Goal: Task Accomplishment & Management: Use online tool/utility

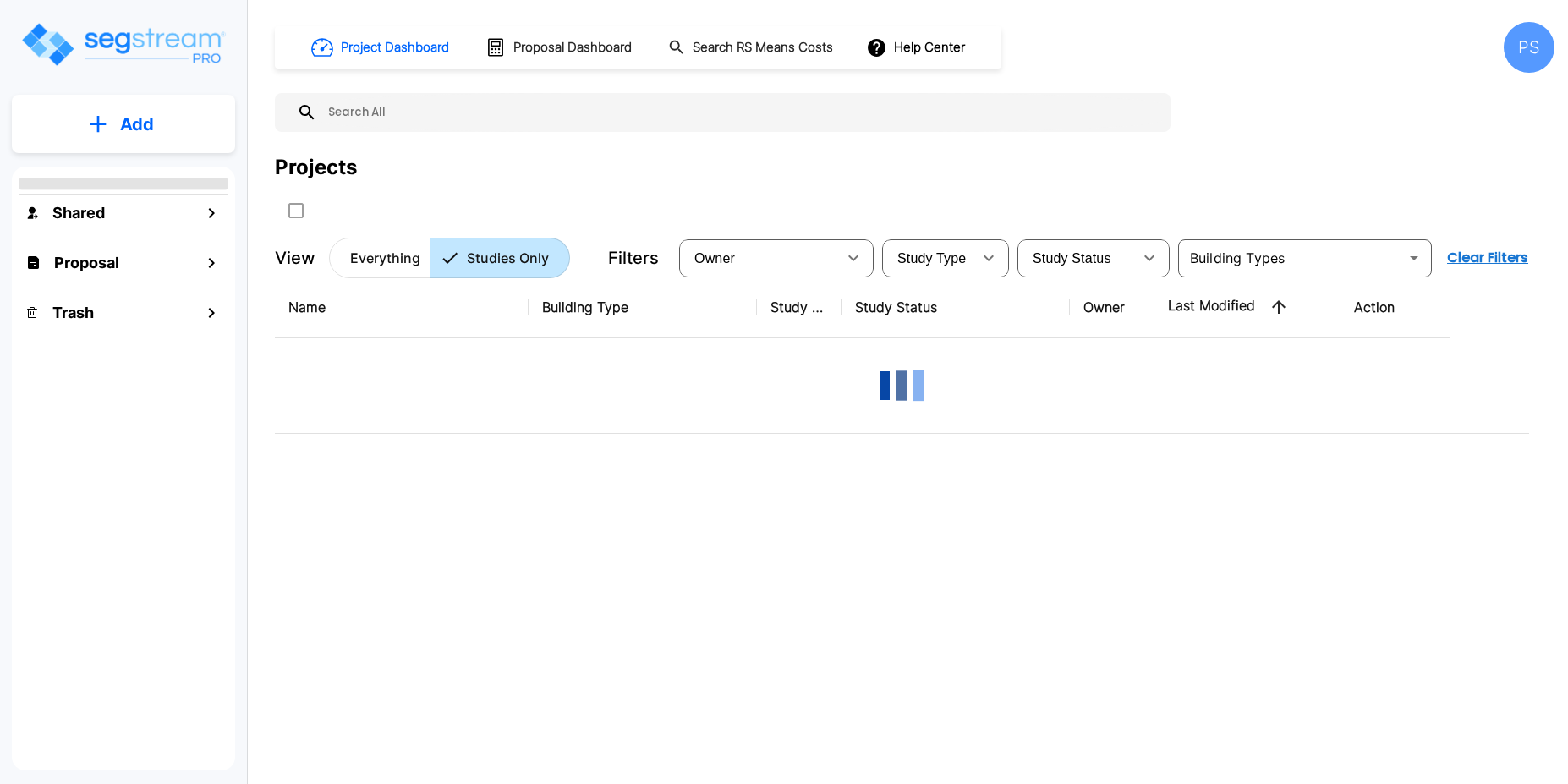
click at [690, 191] on div "Projects" at bounding box center [914, 187] width 1280 height 71
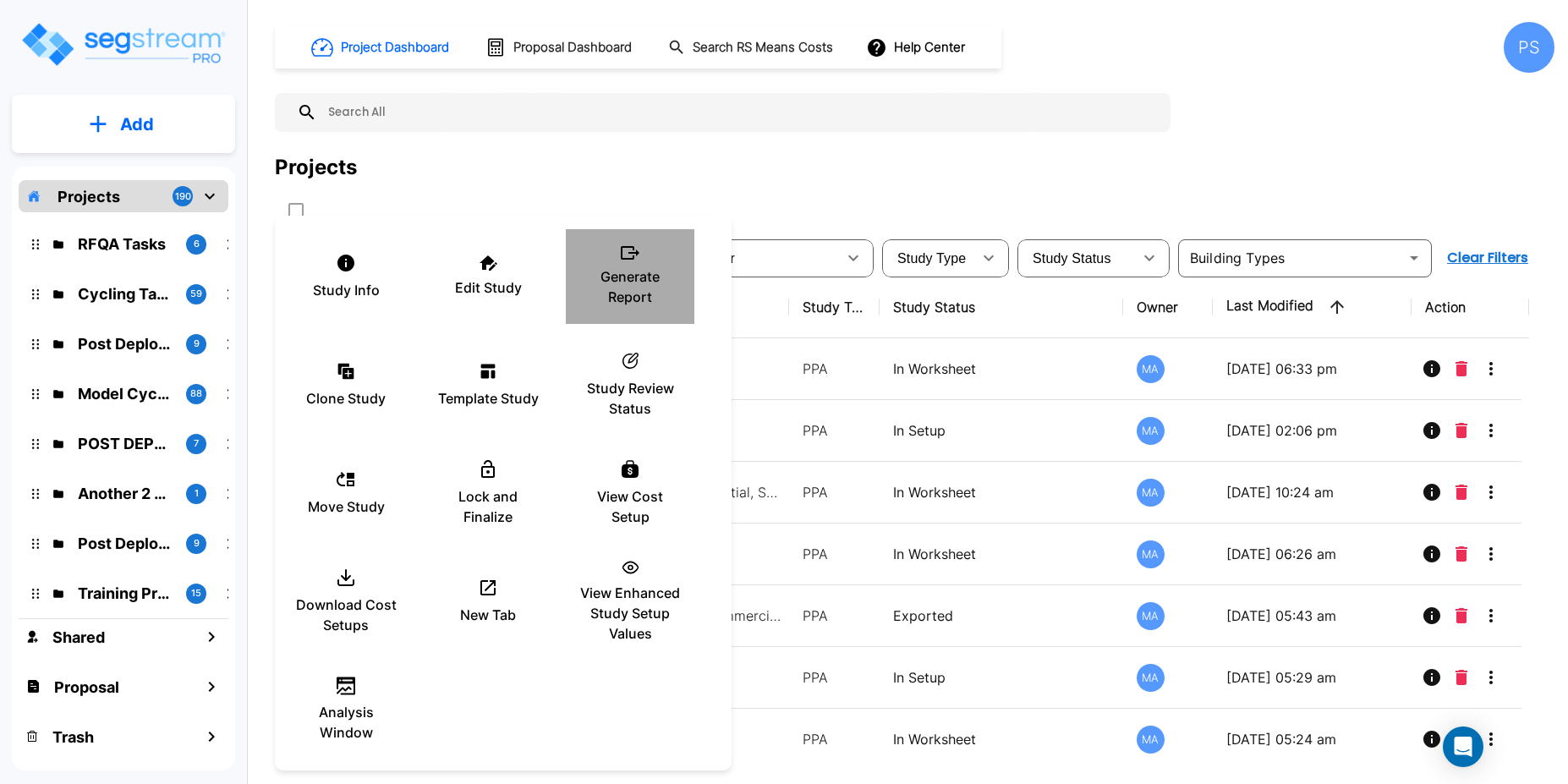
click at [637, 267] on p "Generate Report" at bounding box center [630, 287] width 101 height 41
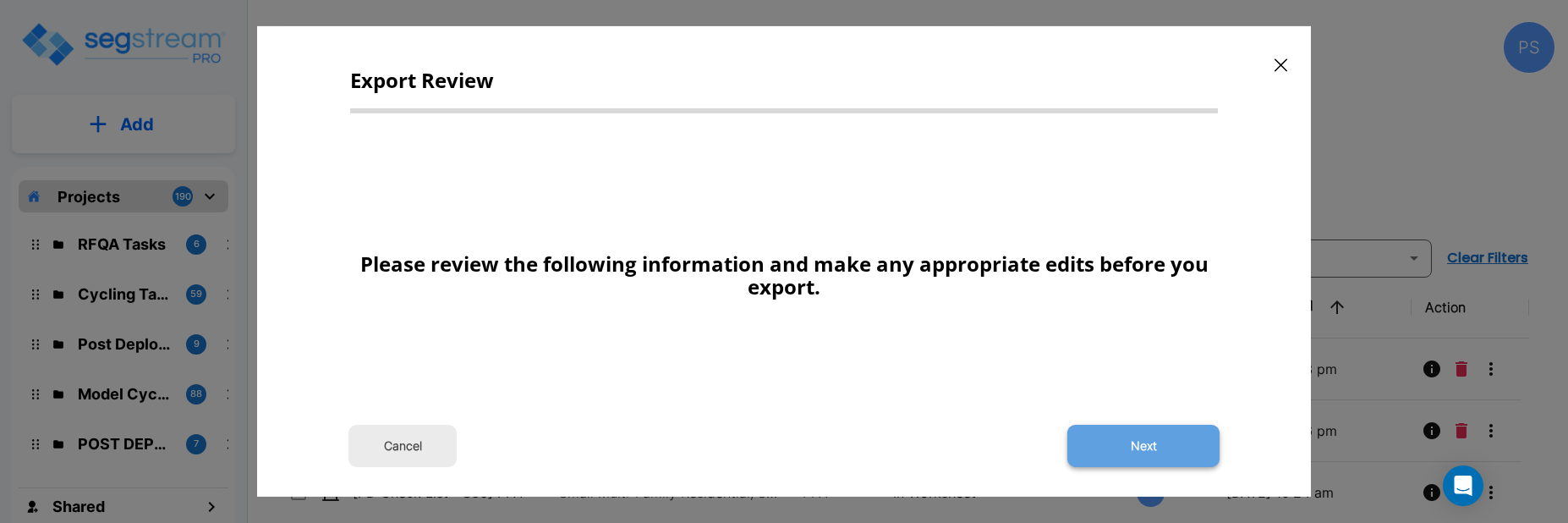
click at [1144, 451] on button "Next" at bounding box center [1143, 445] width 152 height 43
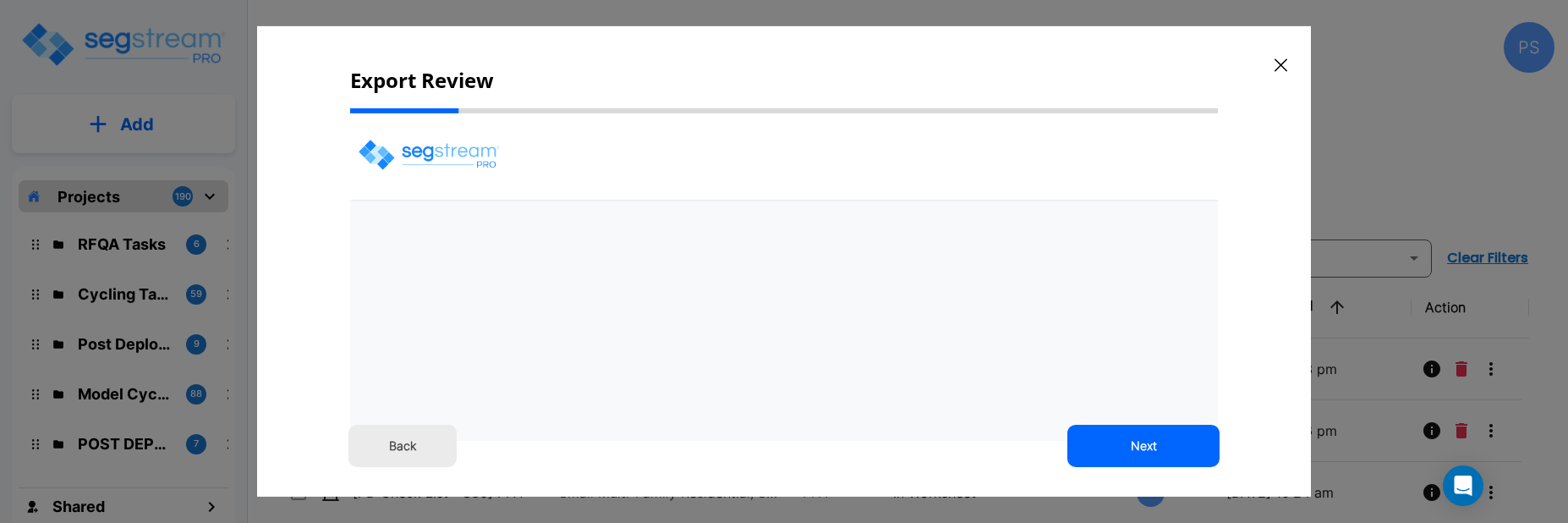
select select "2025"
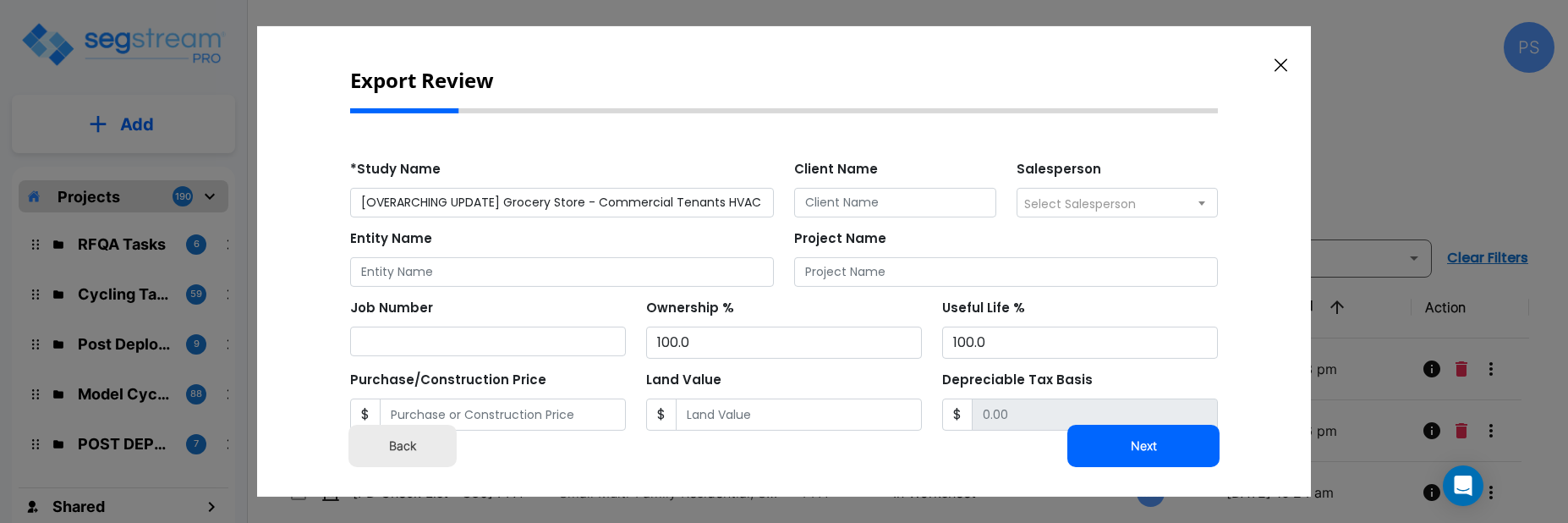
scroll to position [366, 0]
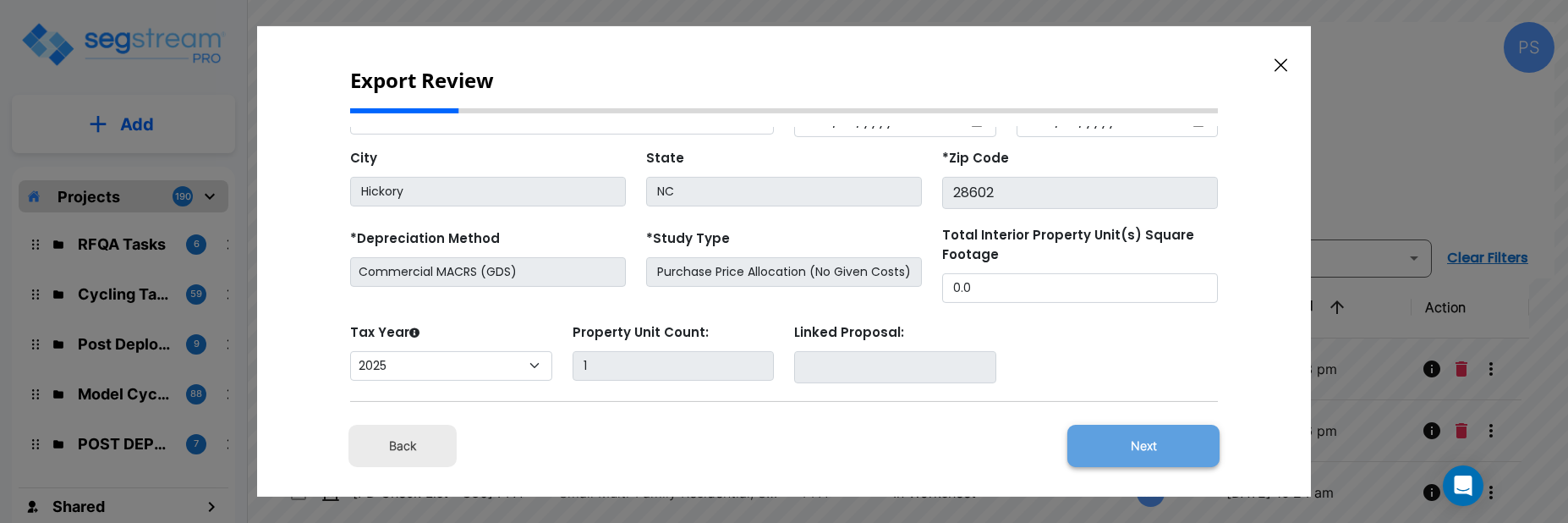
click at [1128, 440] on button "Next" at bounding box center [1143, 445] width 152 height 43
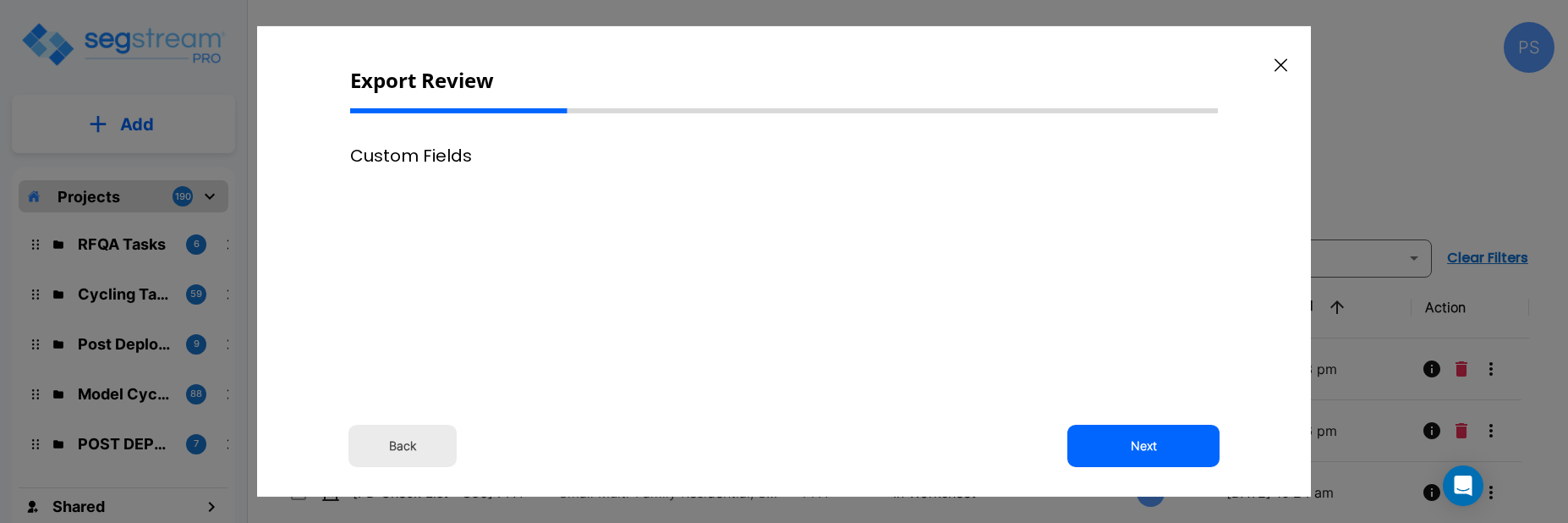
scroll to position [0, 0]
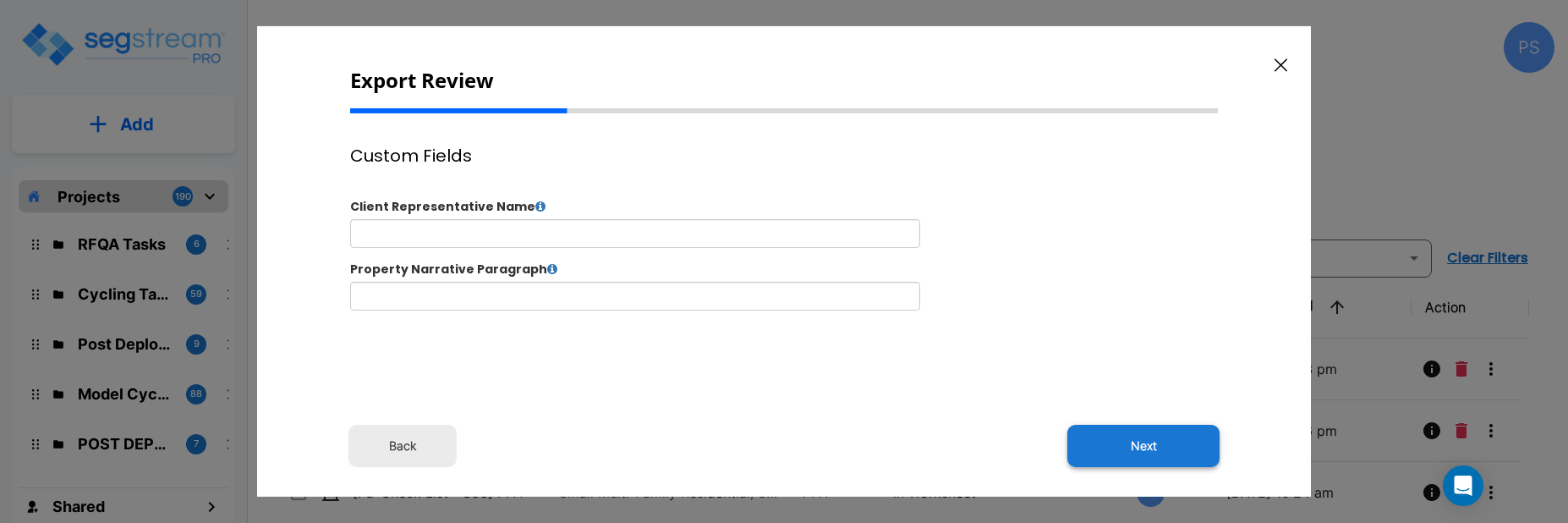
click at [1108, 439] on button "Next" at bounding box center [1143, 445] width 152 height 43
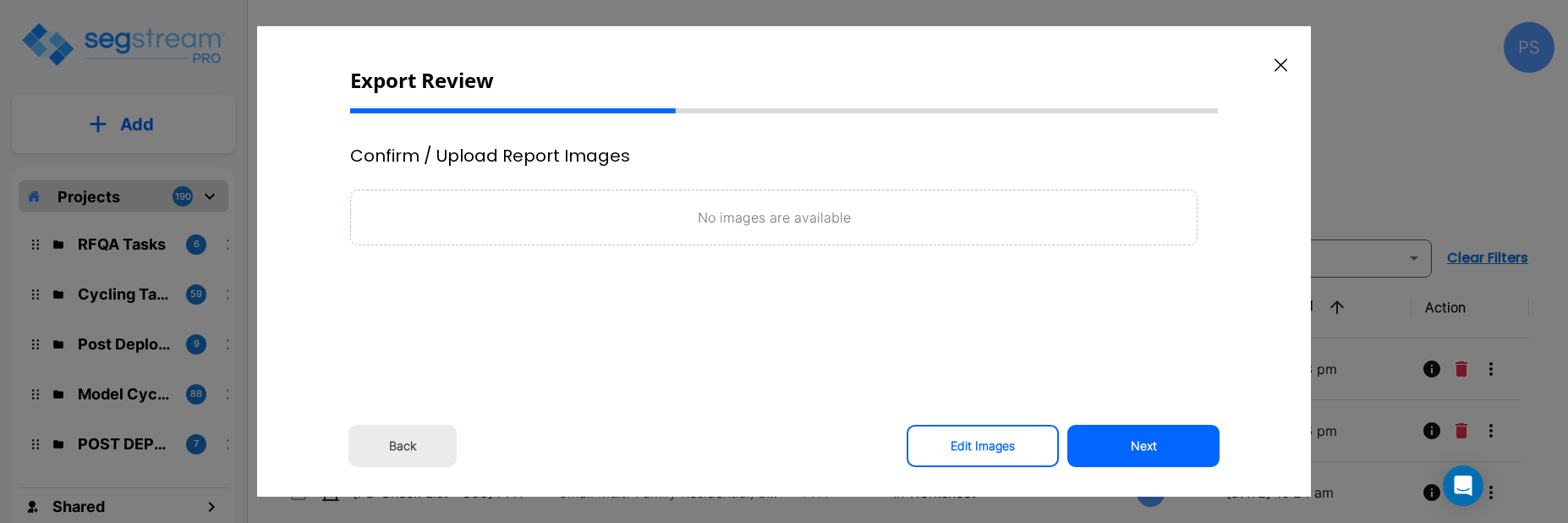
click at [671, 12] on div at bounding box center [784, 262] width 1568 height 523
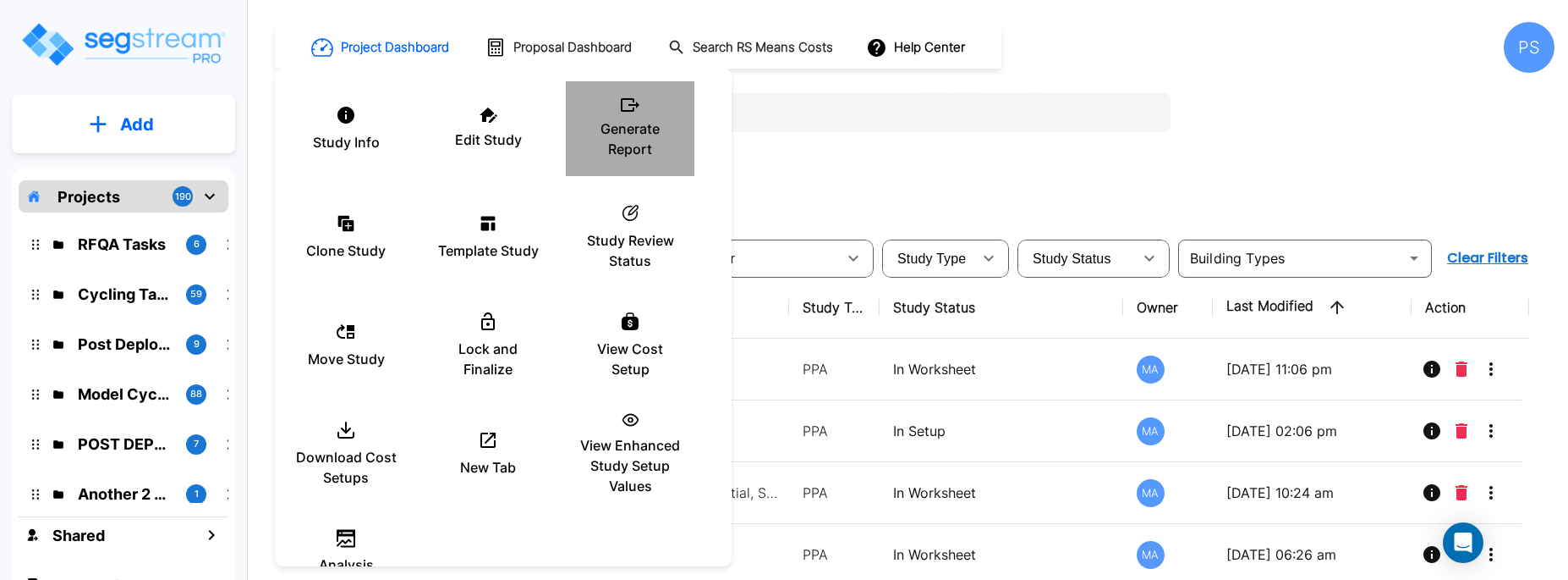
click at [623, 147] on p "Generate Report" at bounding box center [630, 138] width 101 height 41
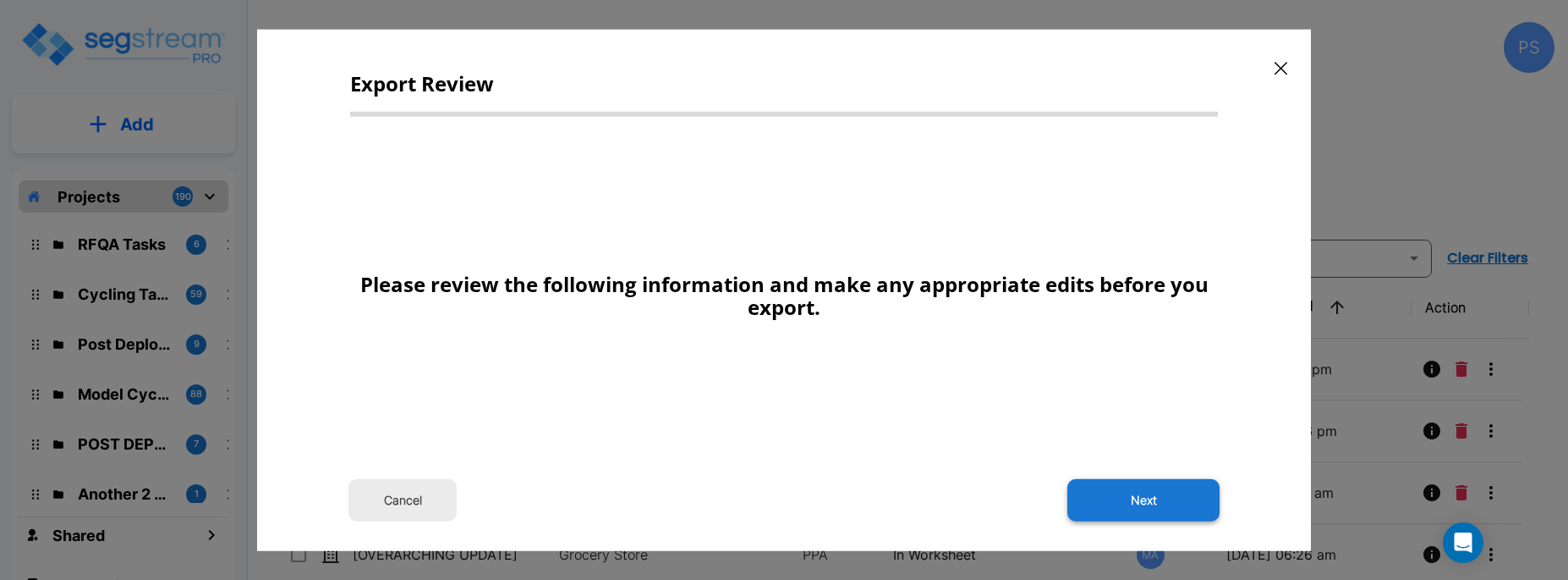
click at [1089, 500] on button "Next" at bounding box center [1143, 499] width 152 height 43
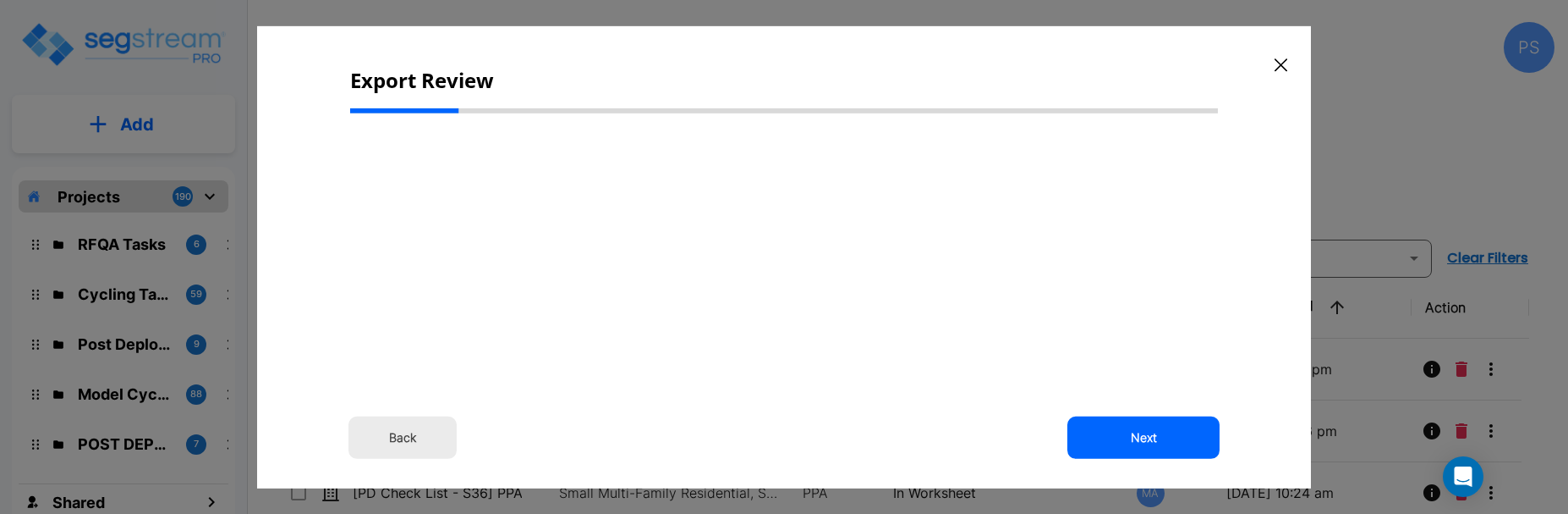
select select "2025"
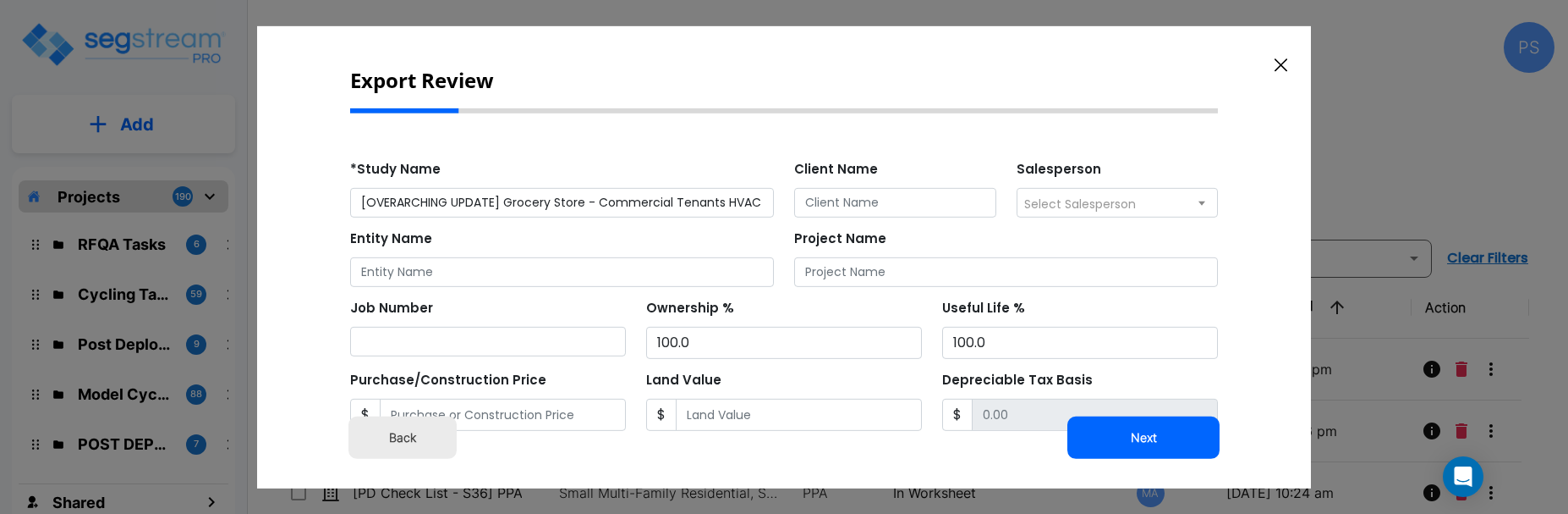
scroll to position [372, 0]
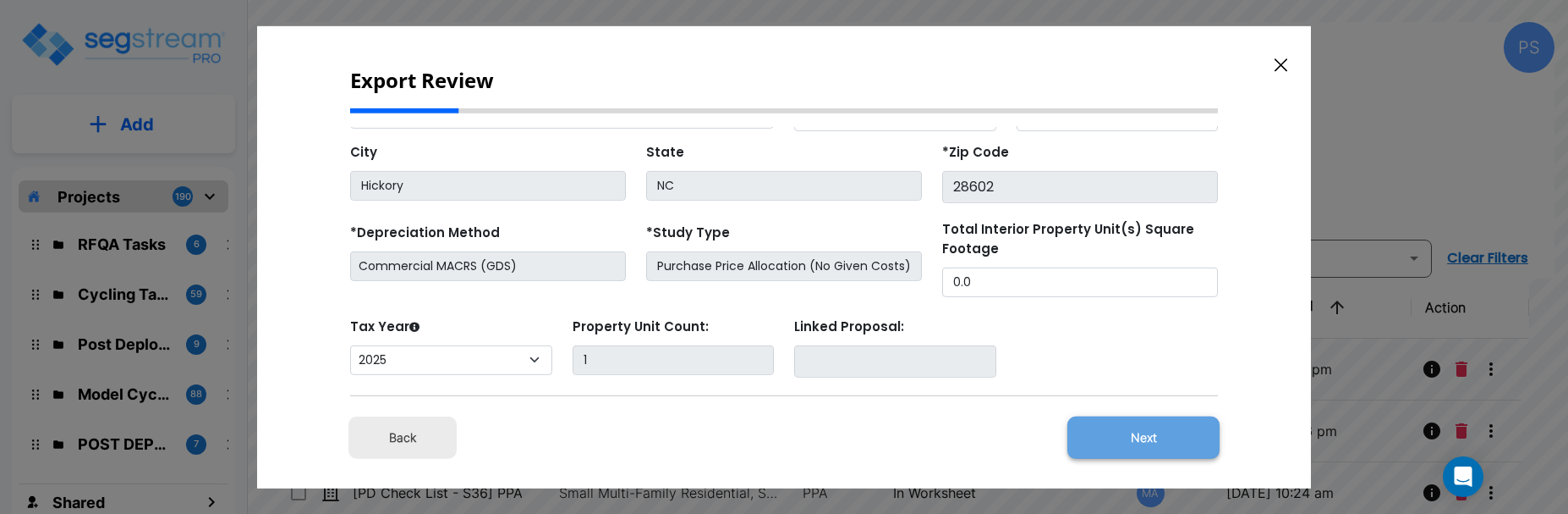
click at [1138, 430] on button "Next" at bounding box center [1143, 437] width 152 height 43
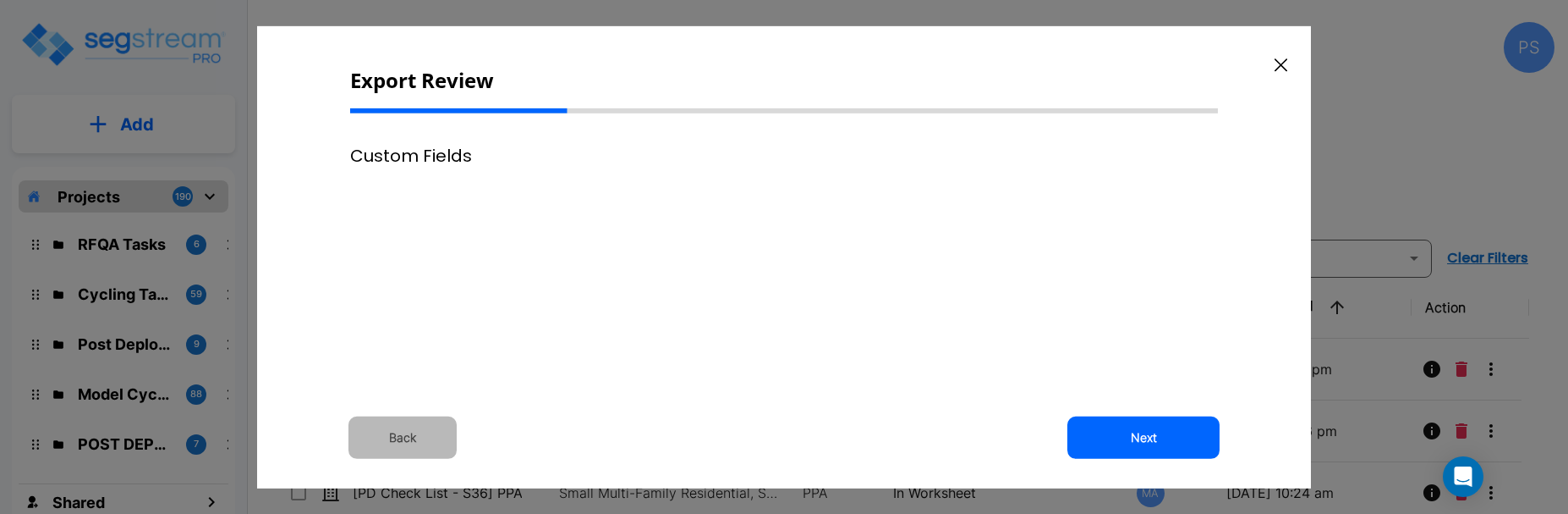
click at [418, 436] on button "Back" at bounding box center [402, 437] width 109 height 43
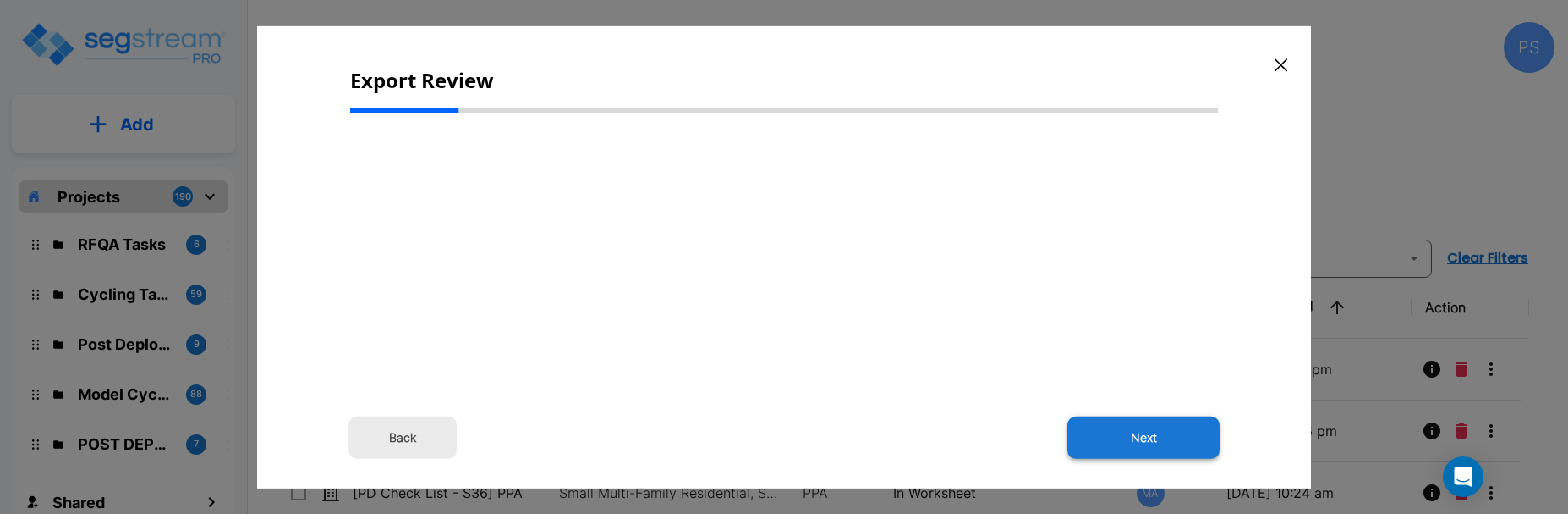
click at [1170, 435] on button "Next" at bounding box center [1143, 437] width 152 height 43
click at [405, 434] on button "Back" at bounding box center [402, 437] width 109 height 43
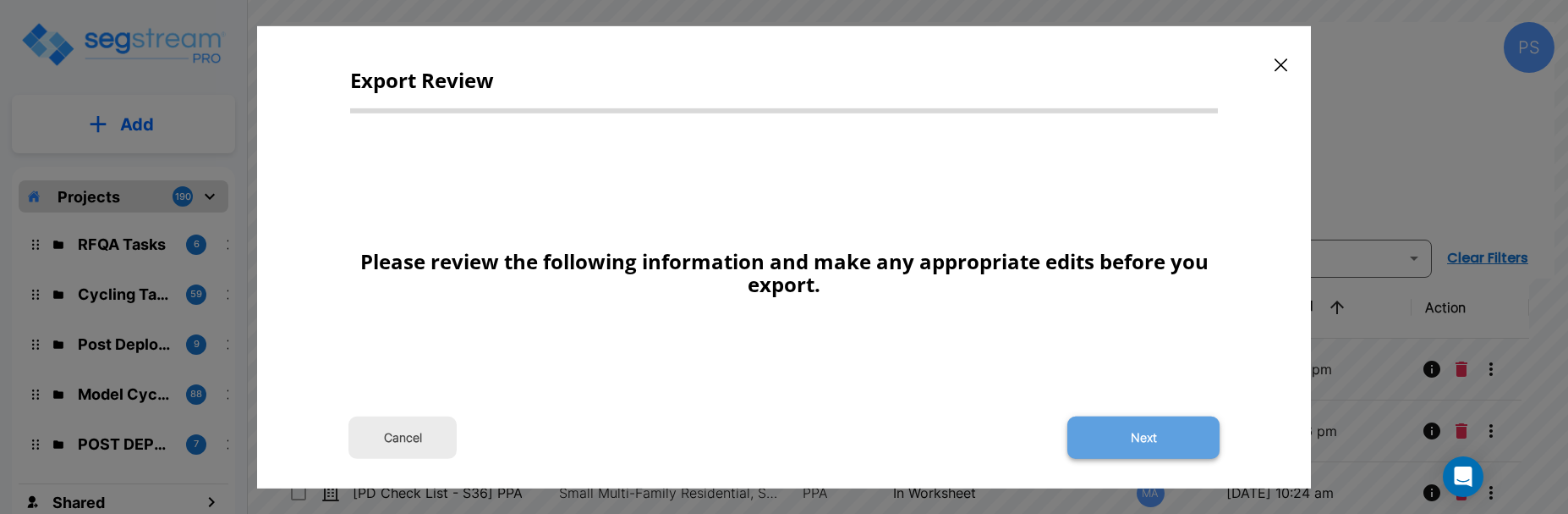
click at [1165, 440] on button "Next" at bounding box center [1143, 437] width 152 height 43
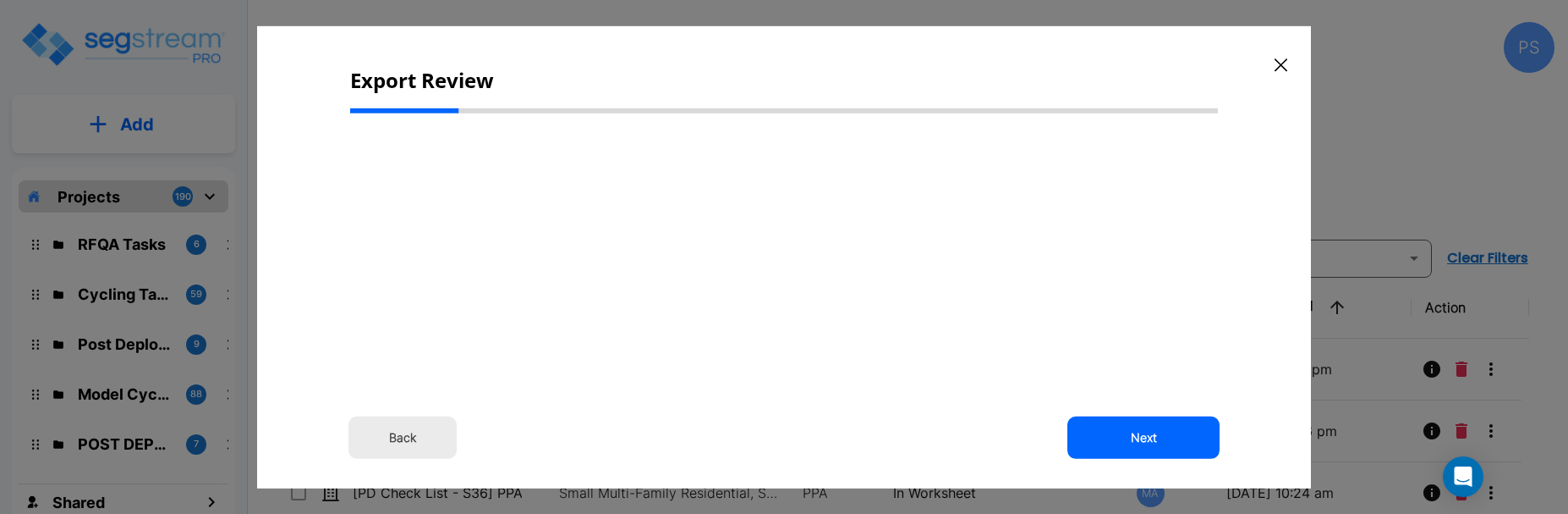
scroll to position [0, 0]
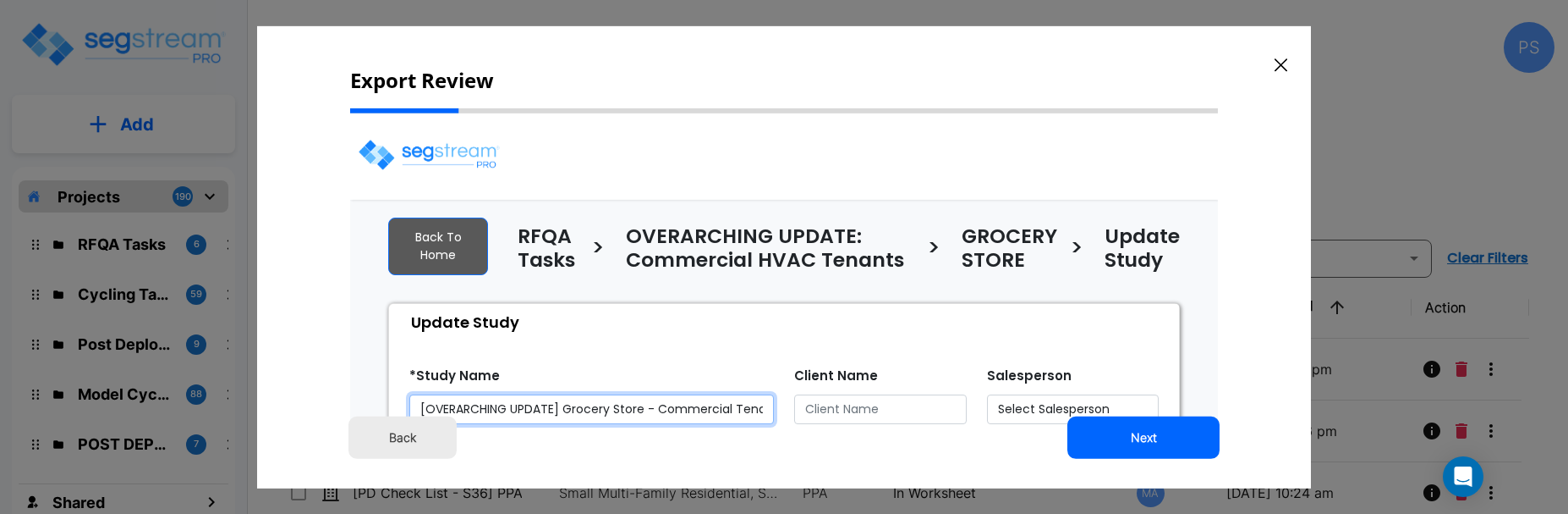
select select "2025"
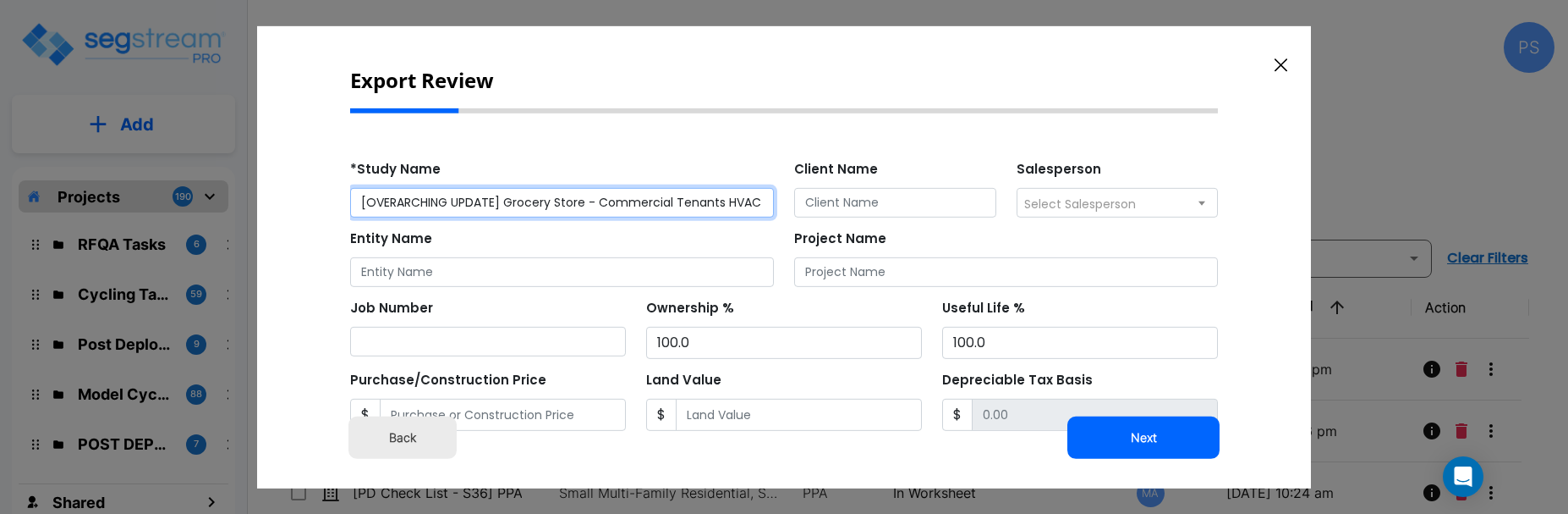
scroll to position [372, 0]
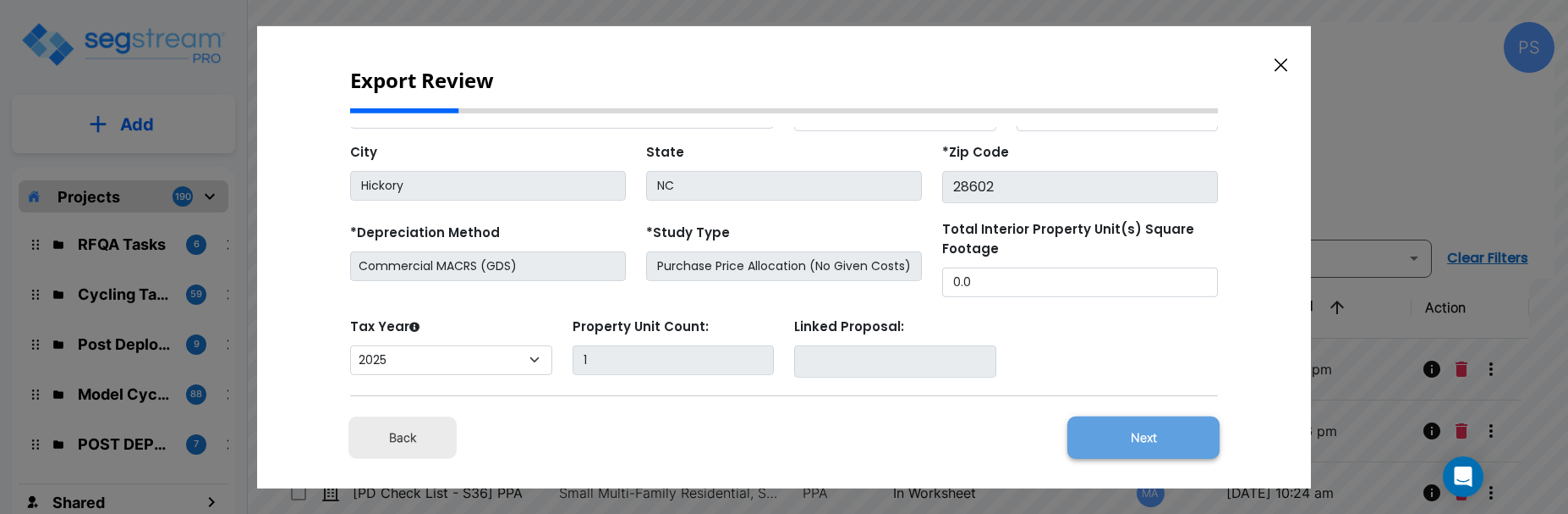
click at [1142, 438] on button "Next" at bounding box center [1143, 437] width 152 height 43
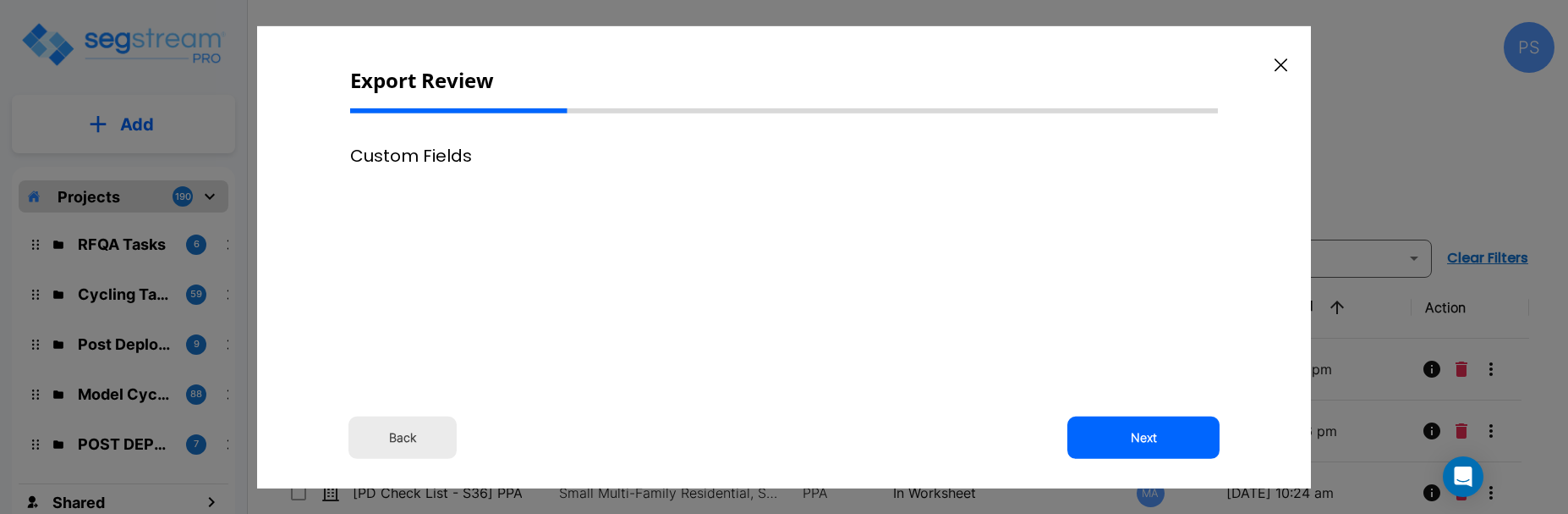
scroll to position [0, 0]
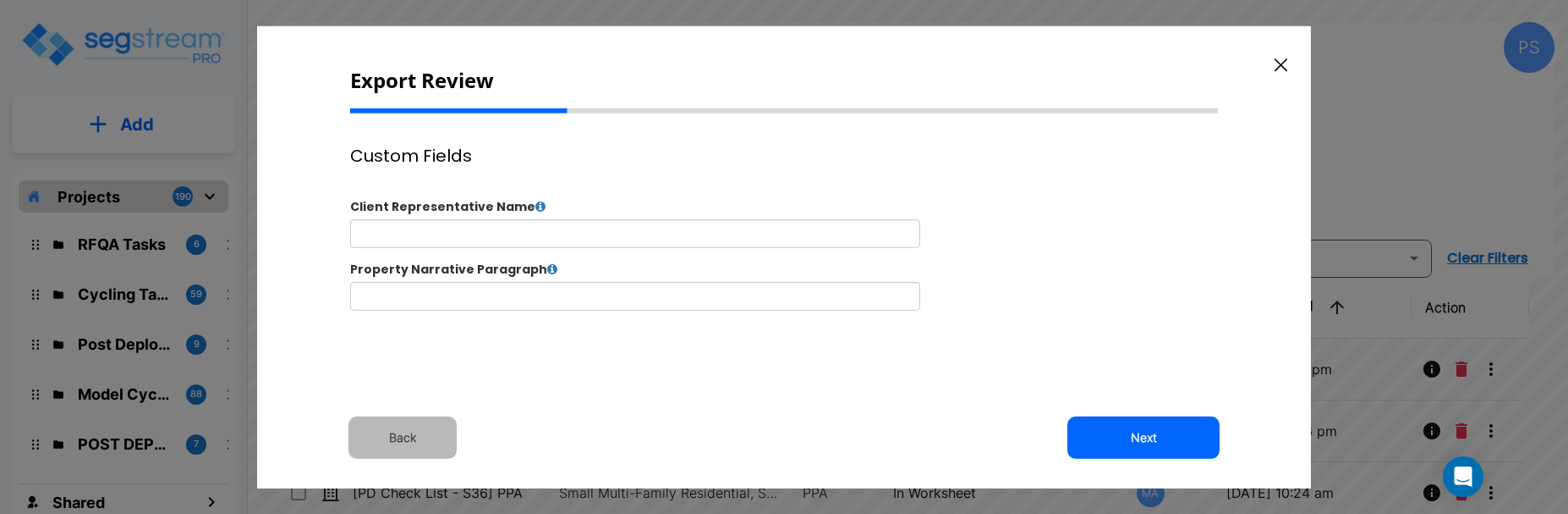
click at [385, 428] on button "Back" at bounding box center [402, 437] width 109 height 43
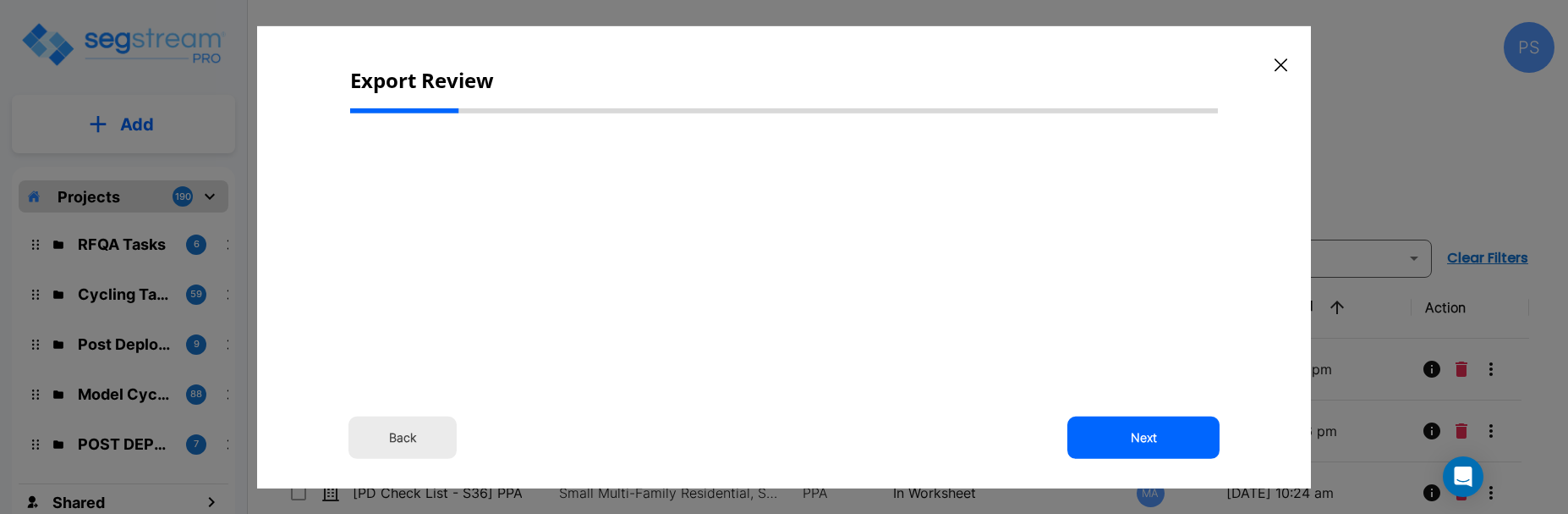
select select "2025"
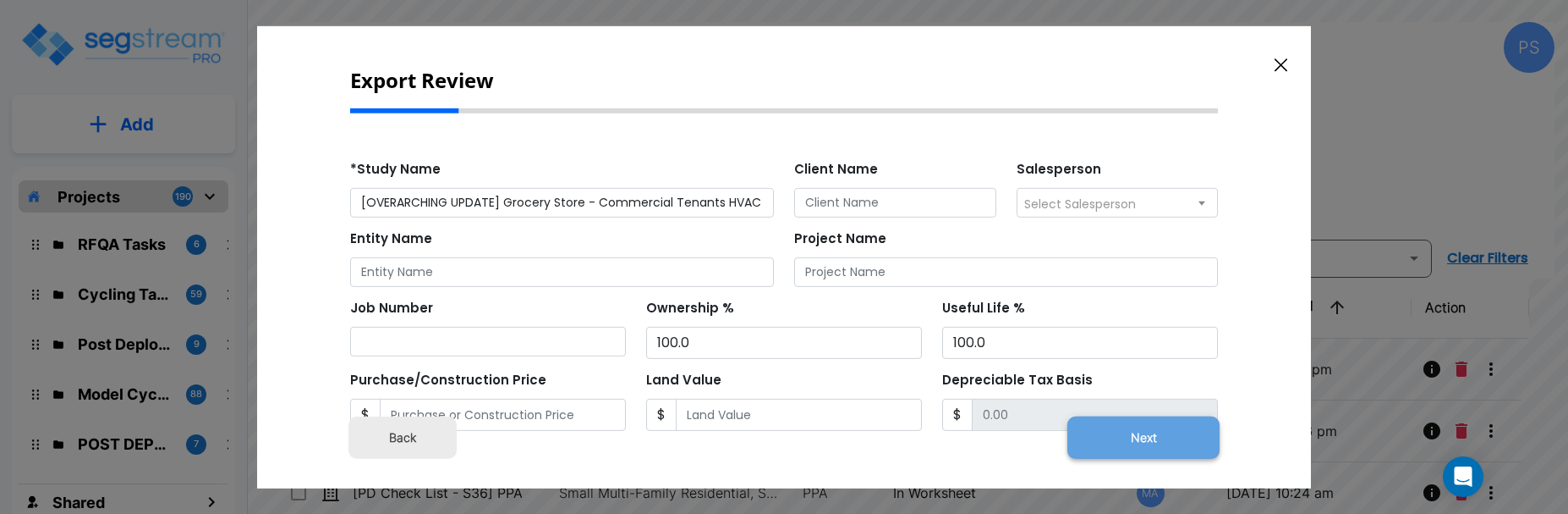
click at [1108, 429] on button "Next" at bounding box center [1143, 437] width 152 height 43
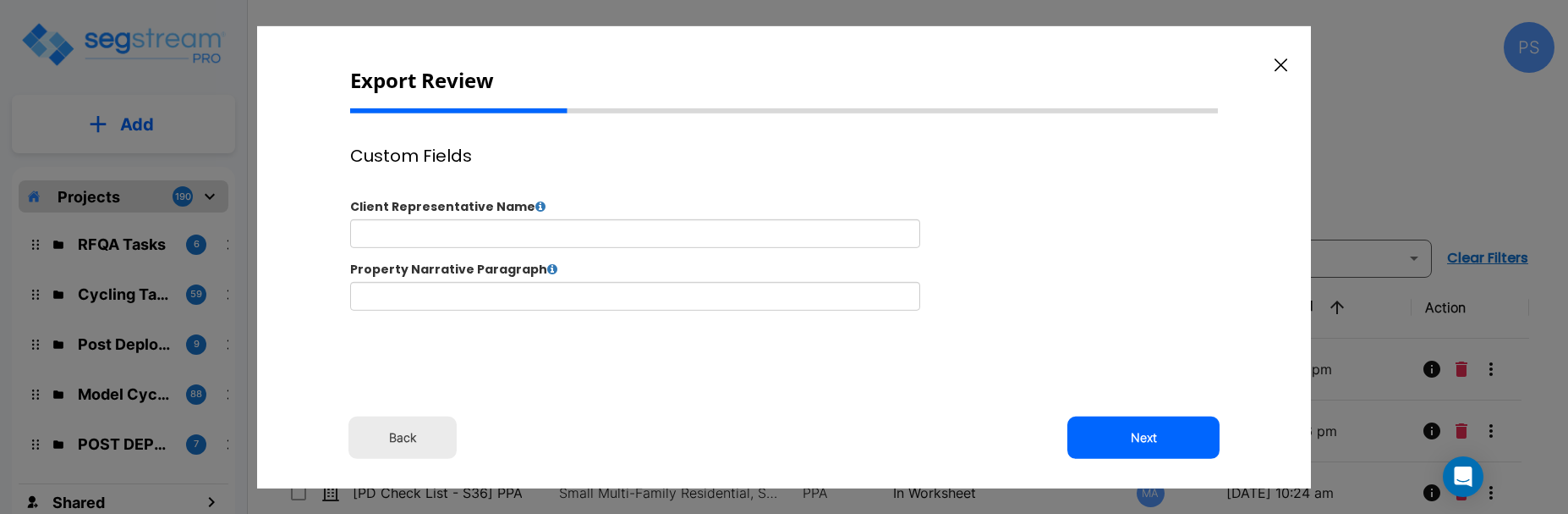
click at [447, 435] on button "Back" at bounding box center [402, 437] width 109 height 43
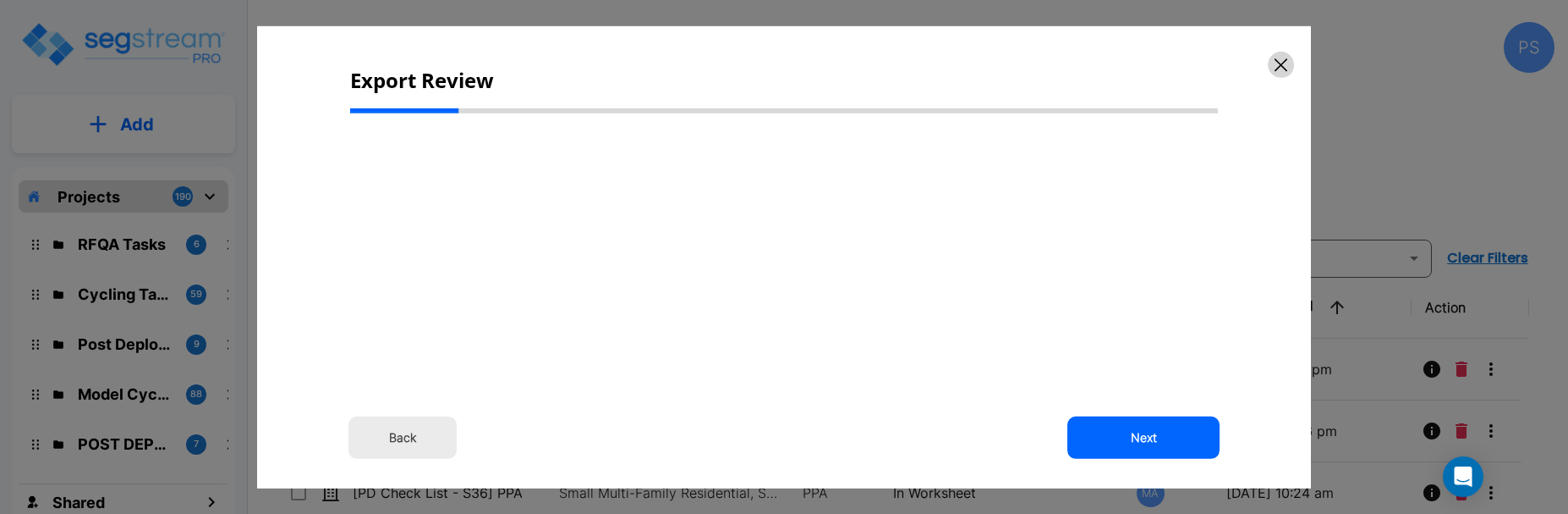
click at [1283, 65] on icon "button" at bounding box center [1280, 64] width 13 height 14
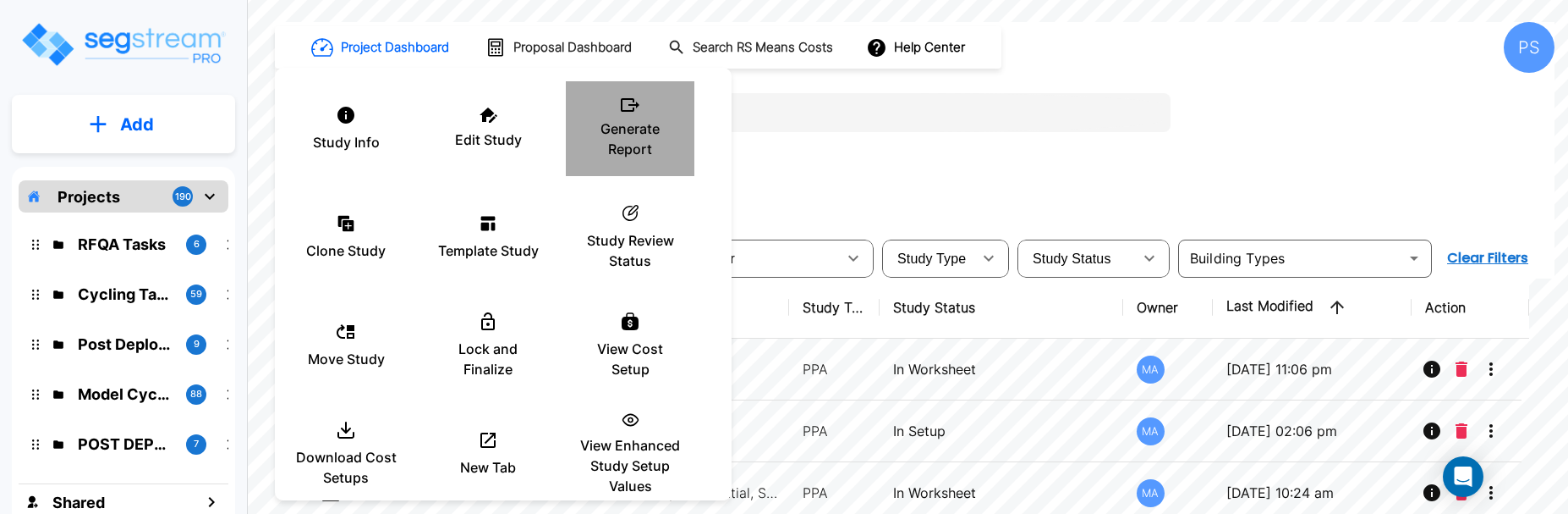
click at [626, 165] on div "Generate Report" at bounding box center [630, 128] width 101 height 85
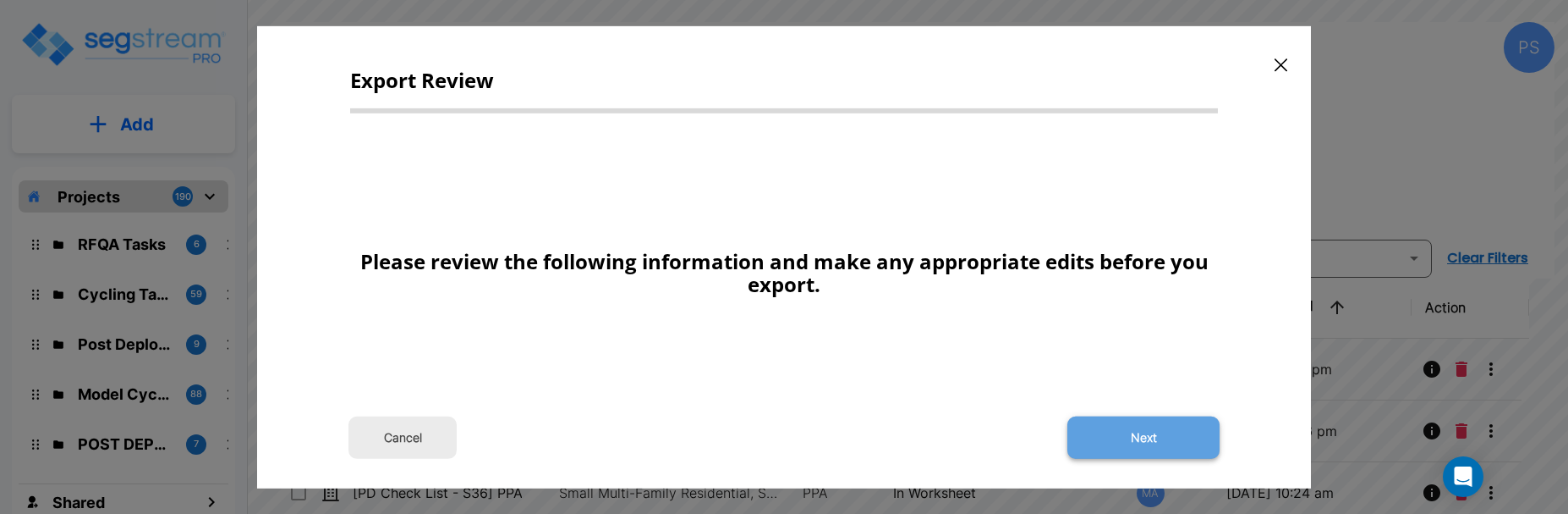
click at [1163, 446] on button "Next" at bounding box center [1143, 437] width 152 height 43
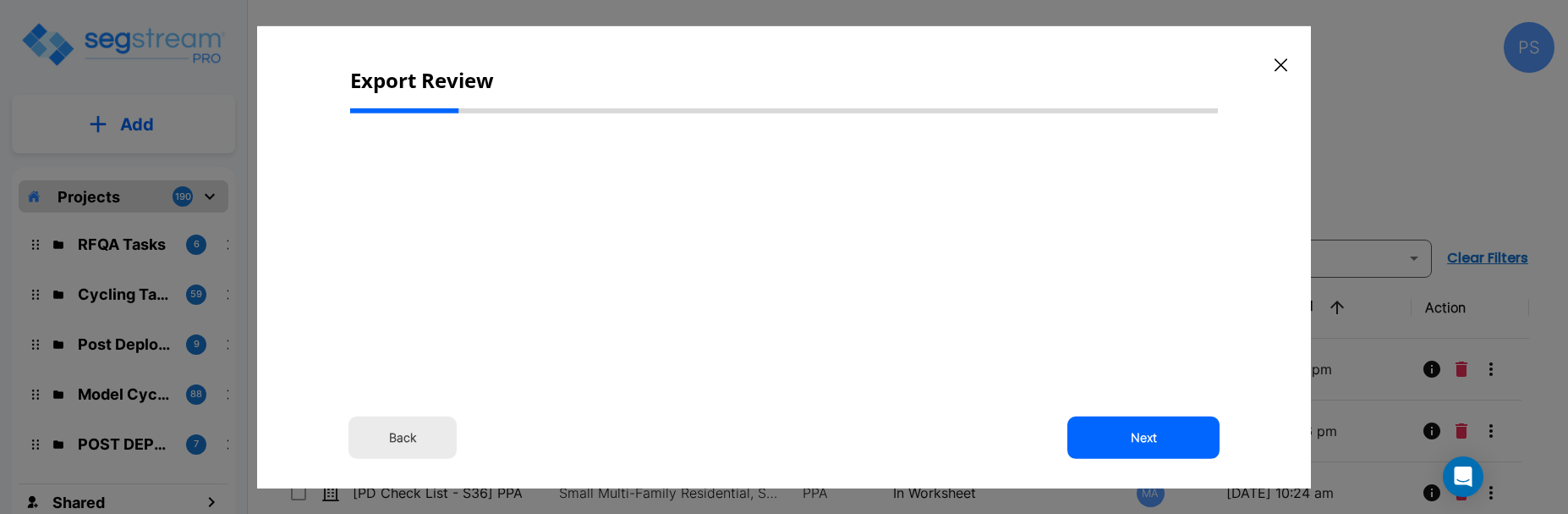
select select "2025"
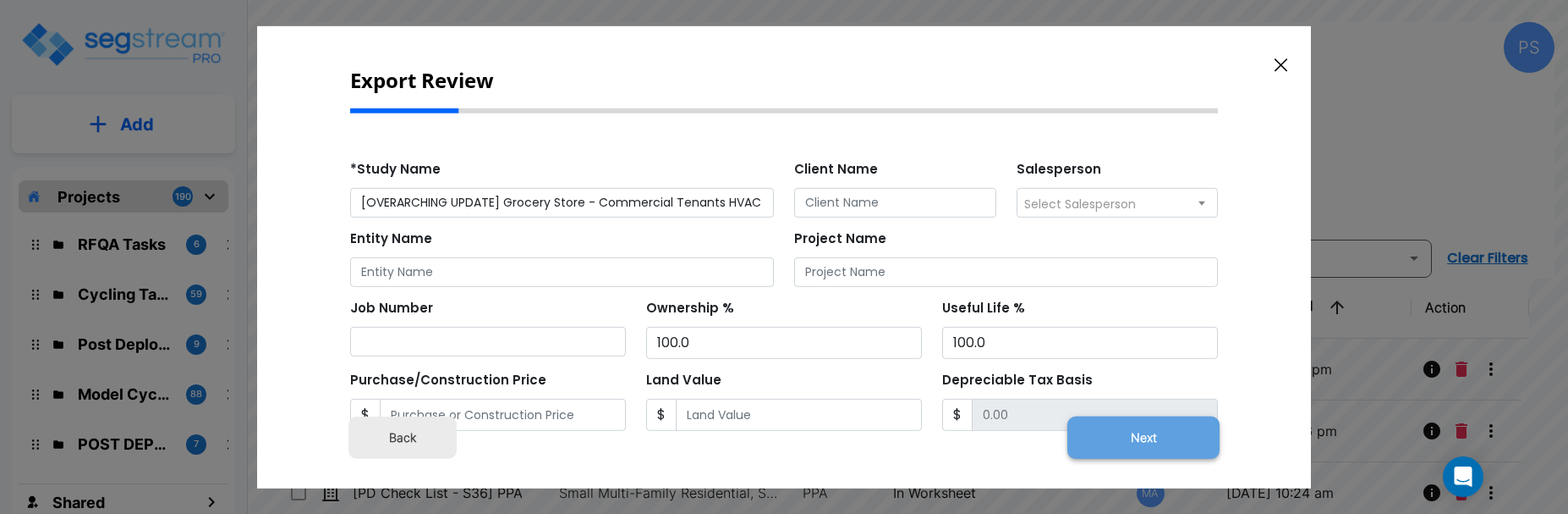
click at [1109, 450] on button "Next" at bounding box center [1143, 437] width 152 height 43
